Goal: Information Seeking & Learning: Check status

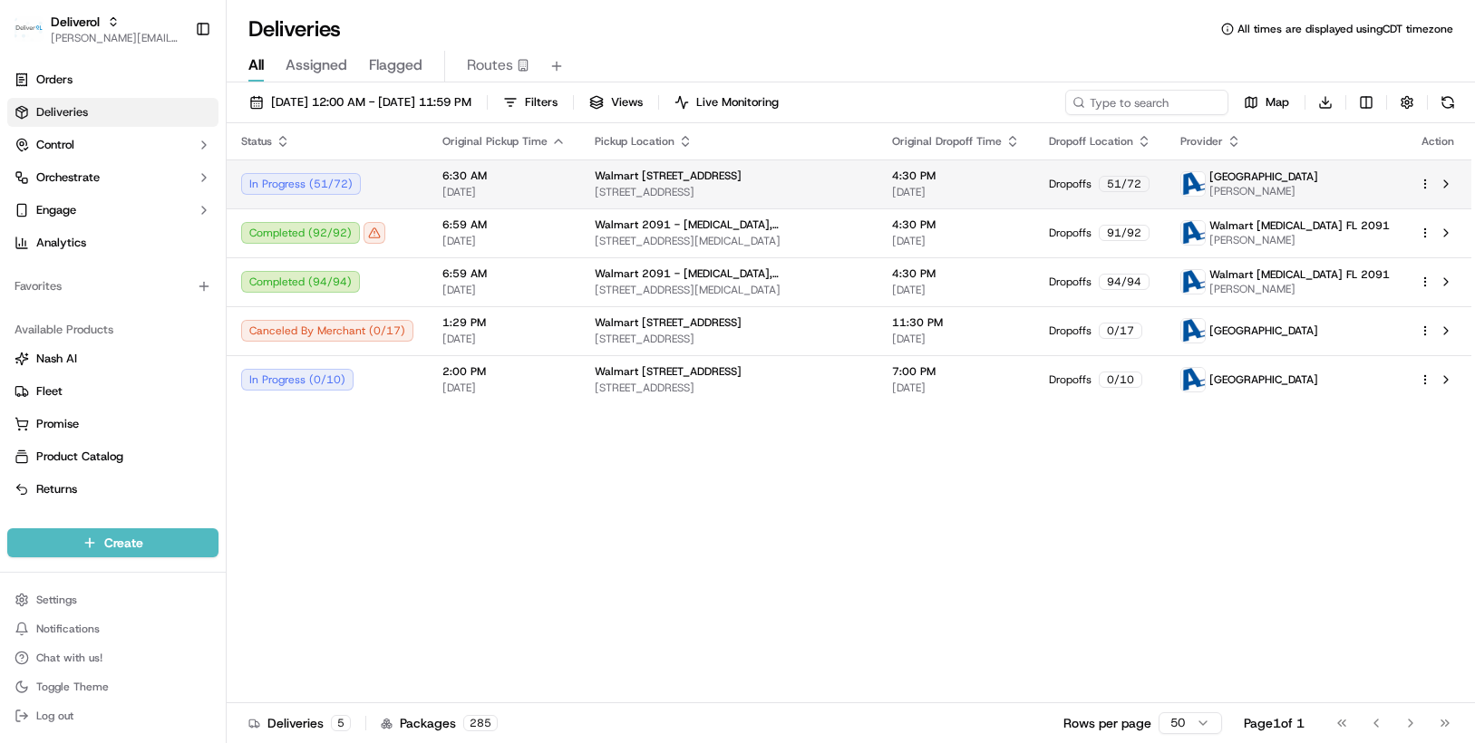
click at [843, 177] on div "Walmart 3311 - Miami Gardens, FL" at bounding box center [729, 176] width 268 height 15
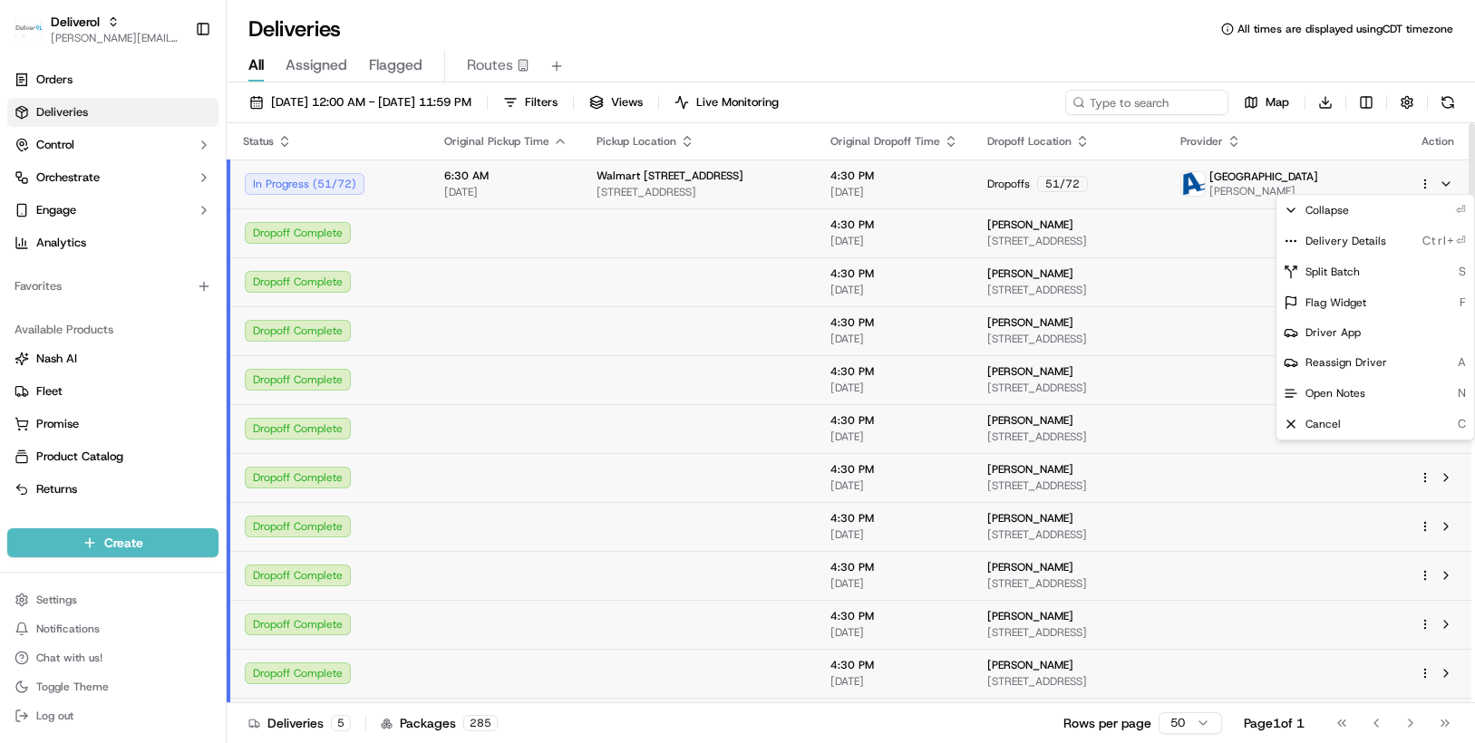
click at [1424, 182] on html "Deliverol chris.sexton@deliverol.com Toggle Sidebar Orders Deliveries Control O…" at bounding box center [737, 371] width 1475 height 743
click at [1351, 242] on span "Delivery Details" at bounding box center [1345, 241] width 81 height 15
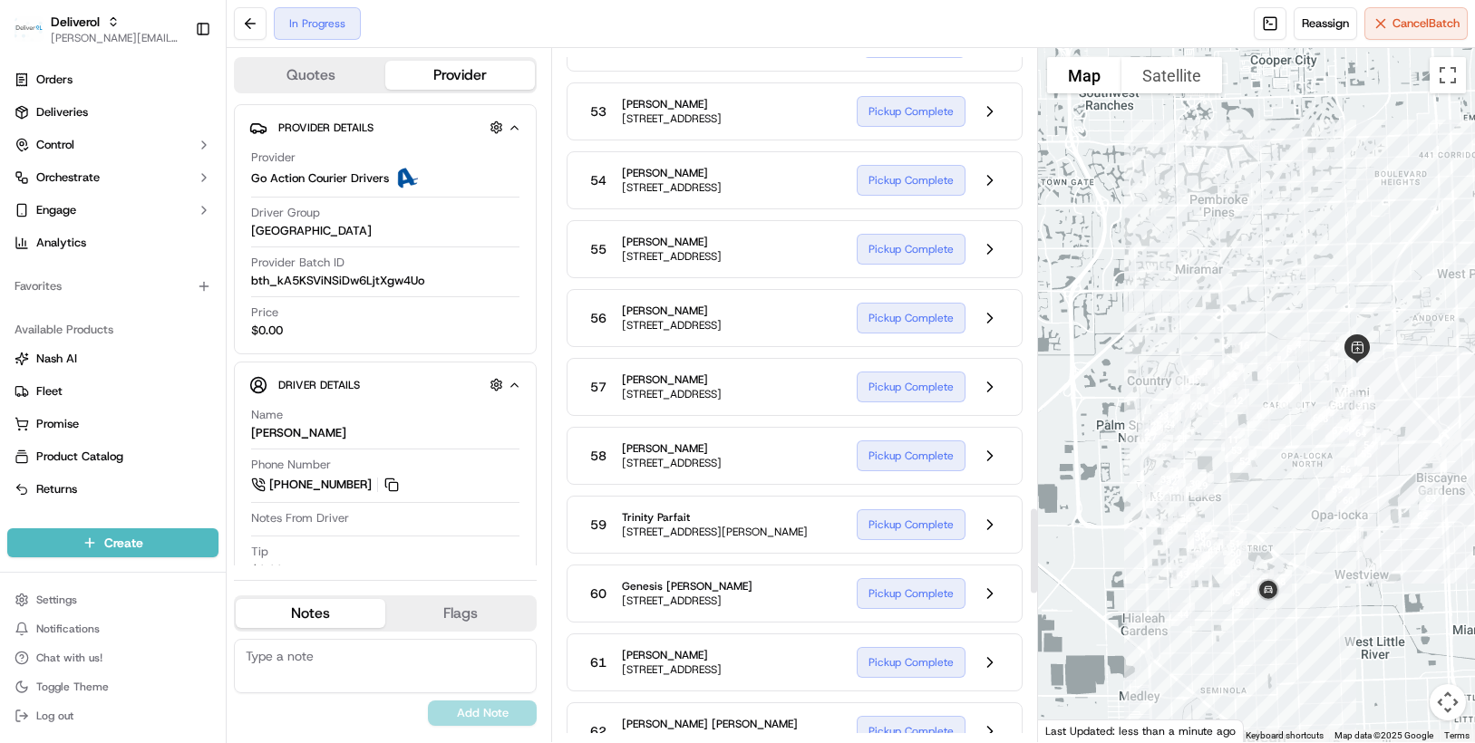
scroll to position [3807, 0]
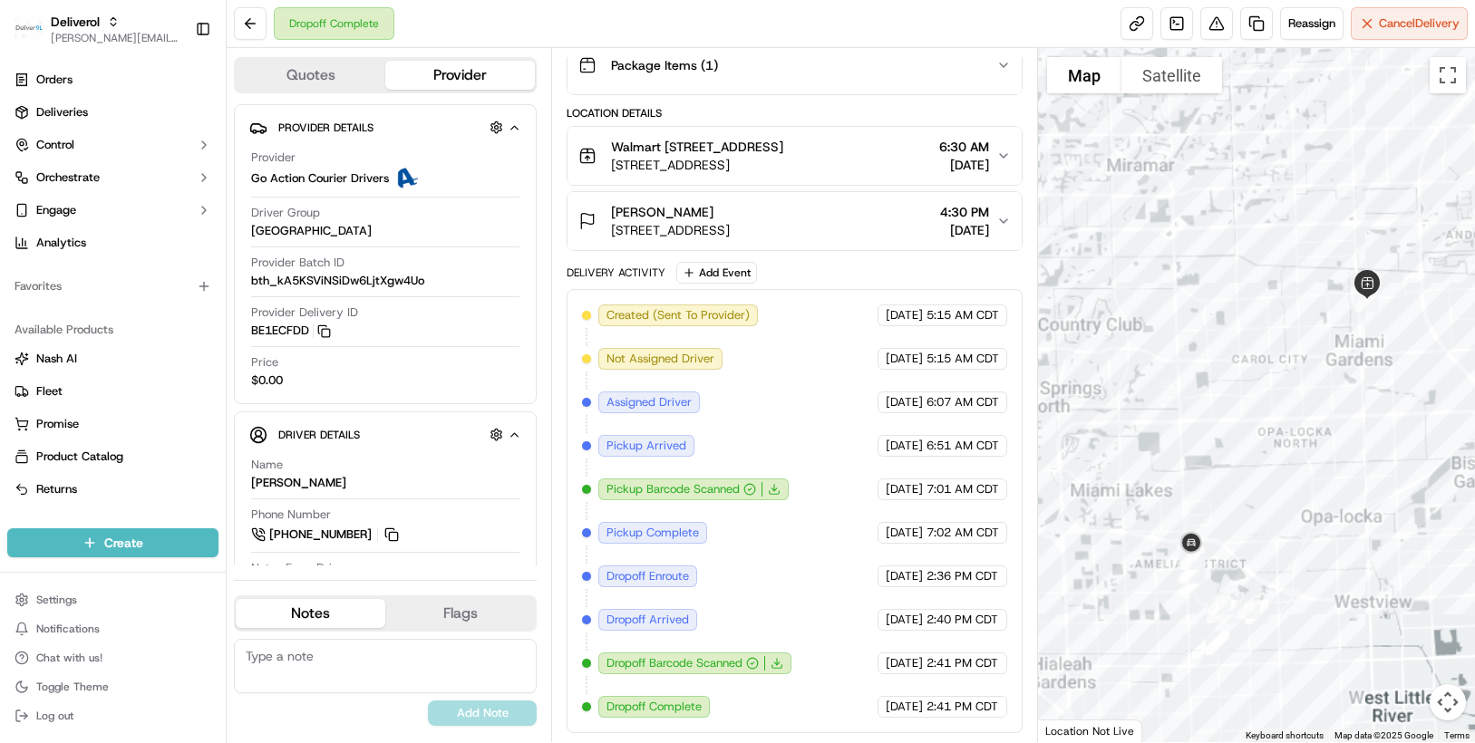
scroll to position [404, 0]
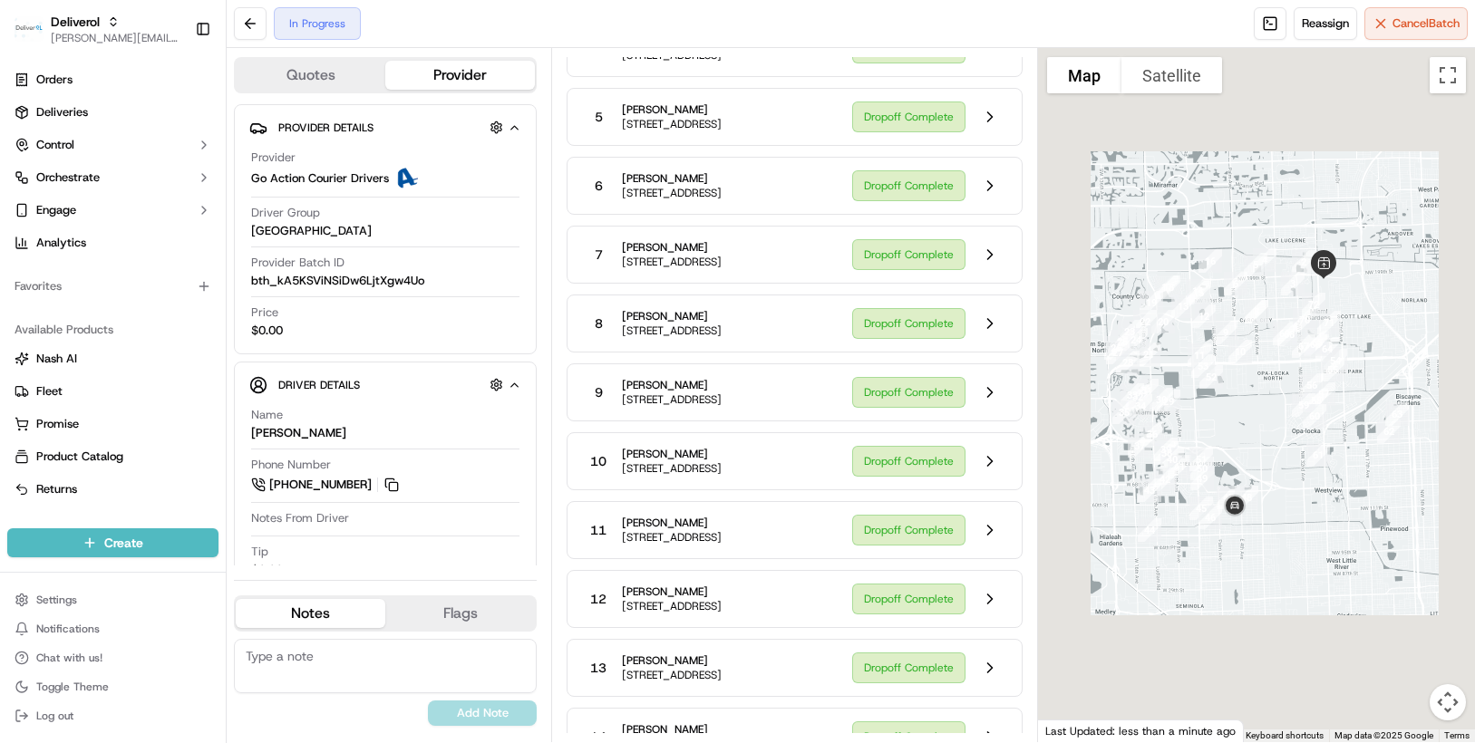
scroll to position [3807, 0]
